Goal: Navigation & Orientation: Find specific page/section

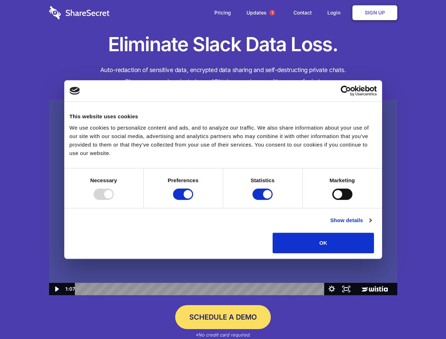
click at [223, 170] on img at bounding box center [223, 198] width 348 height 196
click at [114, 200] on div at bounding box center [104, 194] width 20 height 11
click at [193, 200] on input "Preferences" at bounding box center [183, 194] width 20 height 11
checkbox input "false"
click at [264, 200] on input "Statistics" at bounding box center [263, 194] width 20 height 11
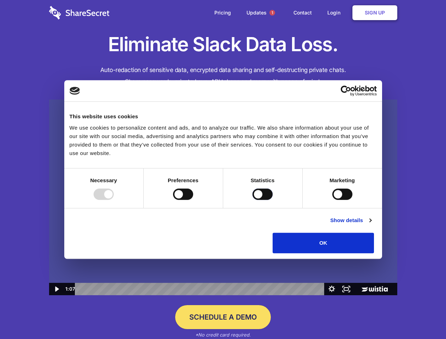
checkbox input "false"
click at [332, 200] on input "Marketing" at bounding box center [342, 194] width 20 height 11
checkbox input "true"
click at [371, 225] on link "Show details" at bounding box center [350, 220] width 41 height 8
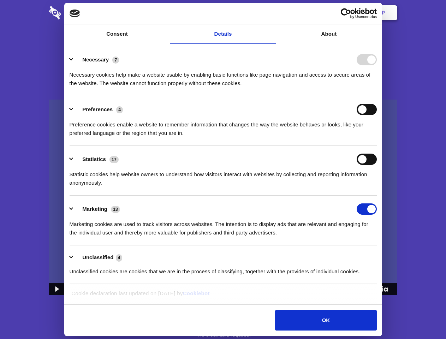
click at [377, 187] on div "Statistic cookies help website owners to understand how visitors interact with …" at bounding box center [223, 176] width 307 height 22
click at [272, 13] on span "1" at bounding box center [273, 13] width 6 height 6
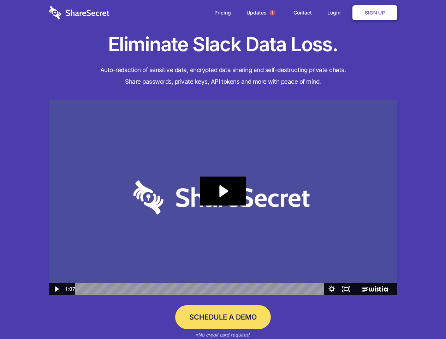
click at [223, 198] on icon "Play Video: Sharesecret Slack Extension" at bounding box center [222, 191] width 45 height 29
